Goal: Information Seeking & Learning: Learn about a topic

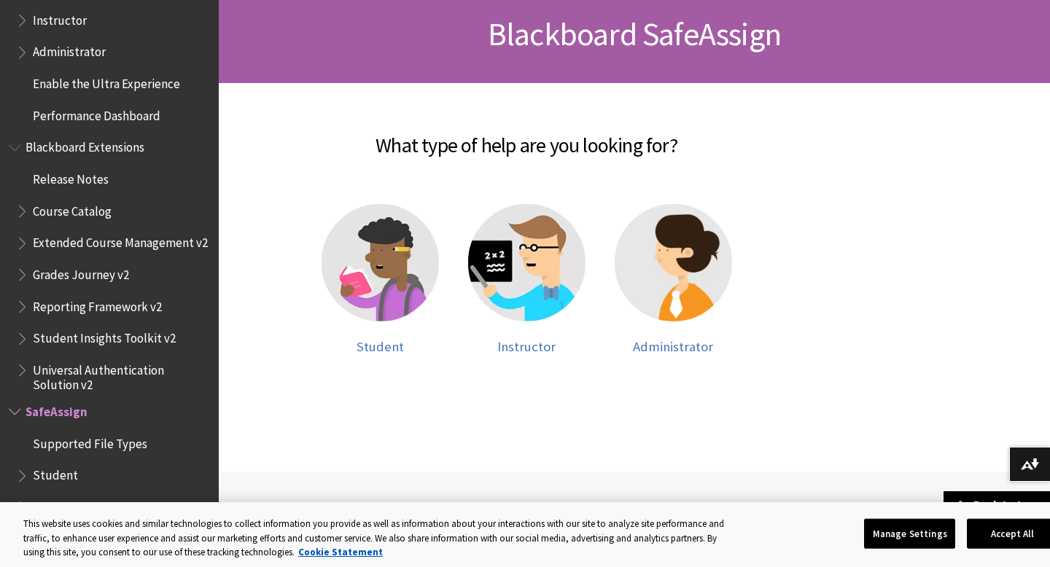
scroll to position [222, 0]
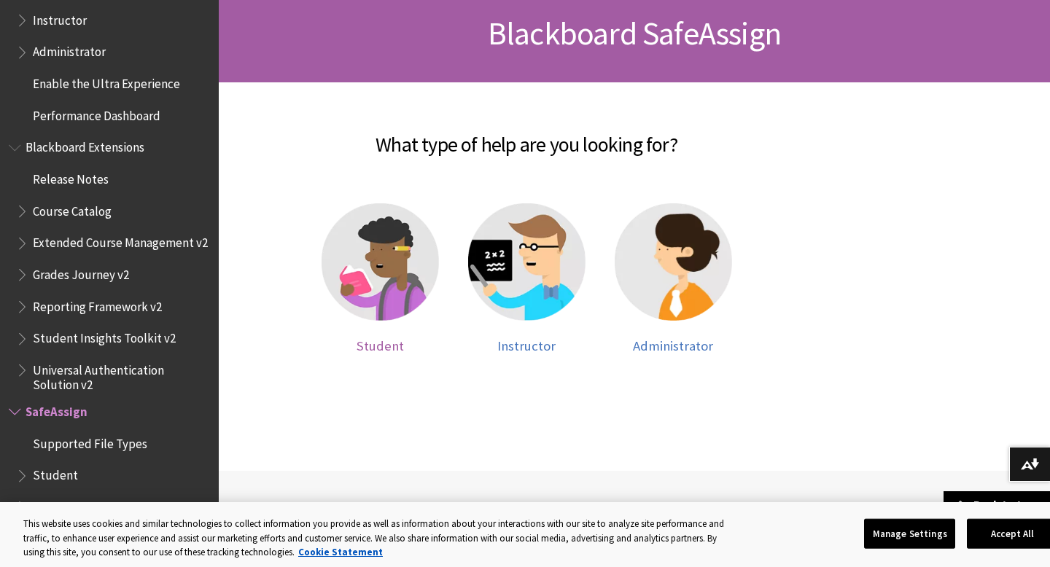
click at [394, 289] on img at bounding box center [379, 261] width 117 height 117
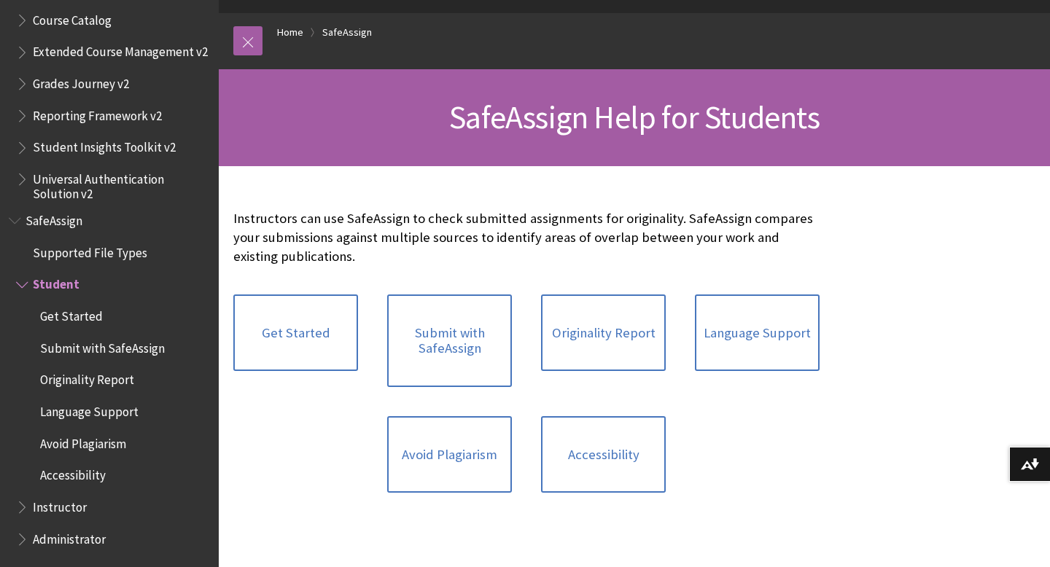
scroll to position [141, 0]
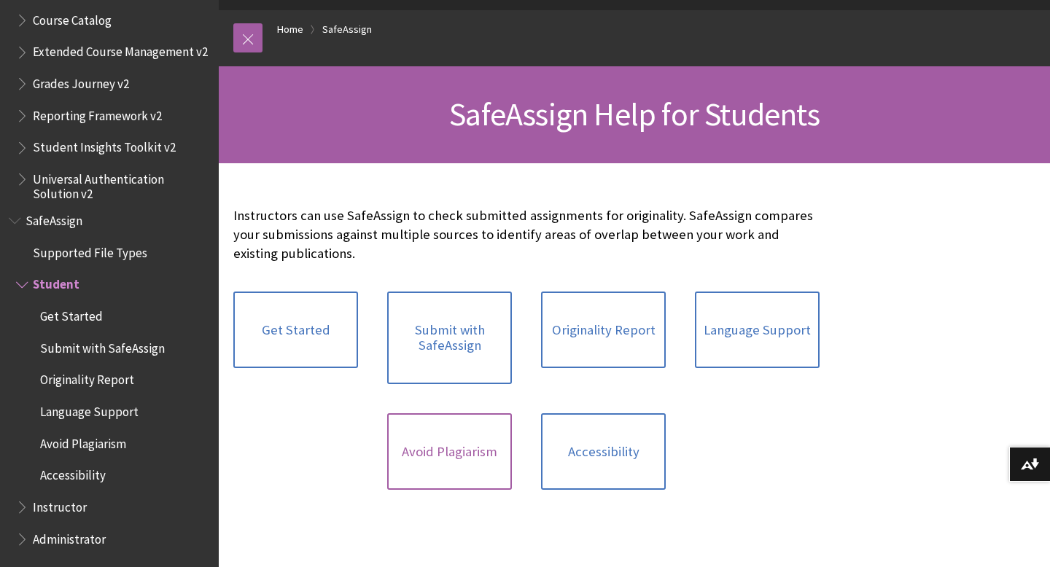
click at [440, 446] on link "Avoid Plagiarism" at bounding box center [449, 451] width 125 height 77
click at [308, 326] on link "Get Started" at bounding box center [295, 330] width 125 height 77
click at [624, 328] on link "Originality Report" at bounding box center [603, 330] width 125 height 77
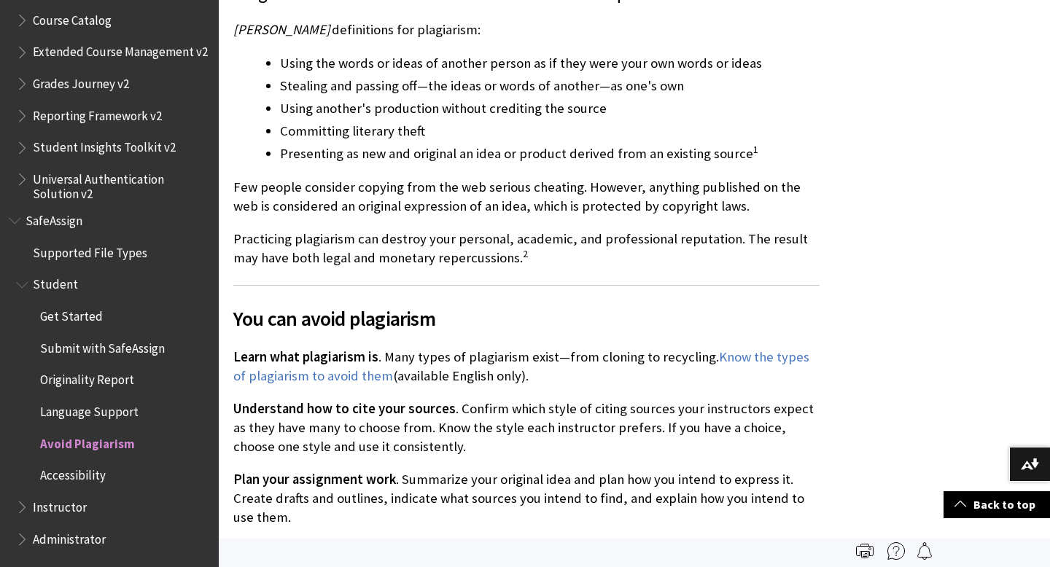
scroll to position [224, 0]
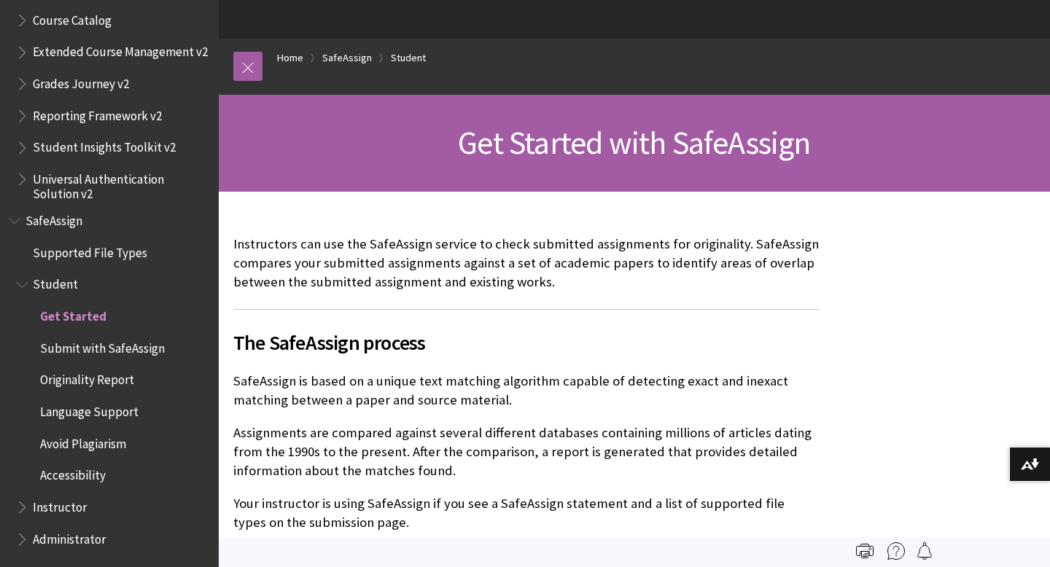
scroll to position [87, 0]
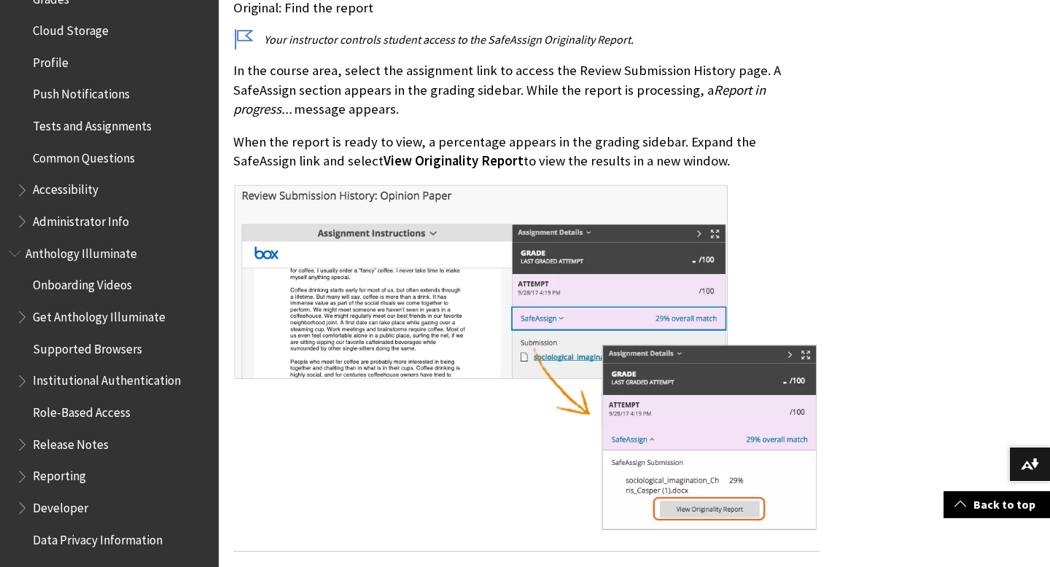
scroll to position [702, 0]
